Goal: Information Seeking & Learning: Learn about a topic

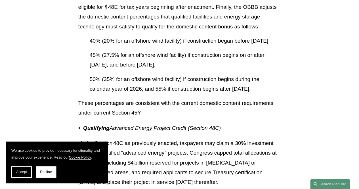
scroll to position [5511, 0]
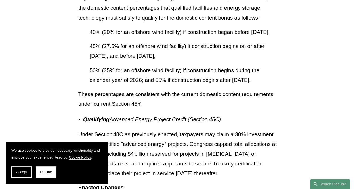
drag, startPoint x: 134, startPoint y: 126, endPoint x: 77, endPoint y: 39, distance: 103.6
copy div "OBBB adjusts the domestic content percentages that qualified facilities and ene…"
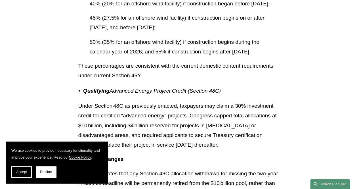
scroll to position [5596, 0]
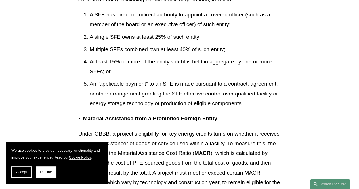
scroll to position [4933, 0]
